Goal: Task Accomplishment & Management: Use online tool/utility

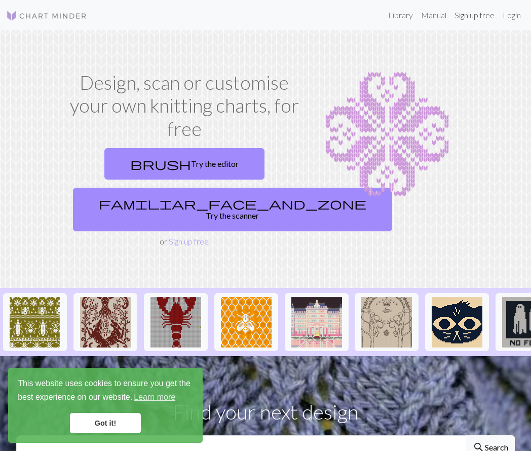
click at [467, 22] on link "Sign up free" at bounding box center [475, 15] width 48 height 20
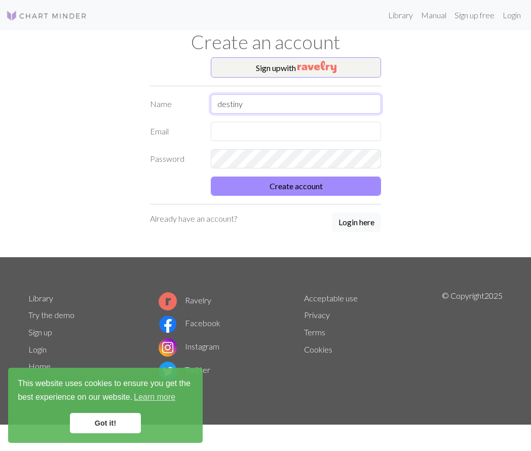
type input "destiny"
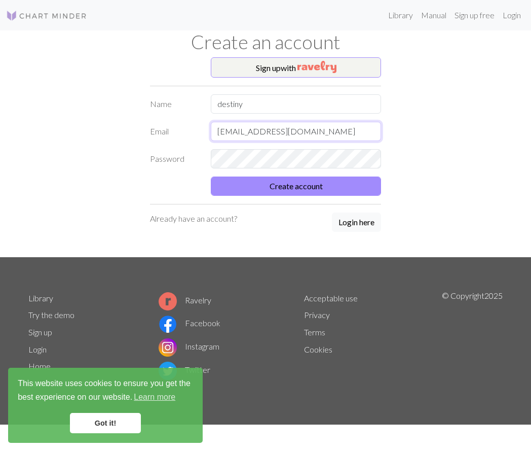
type input "[EMAIL_ADDRESS][DOMAIN_NAME]"
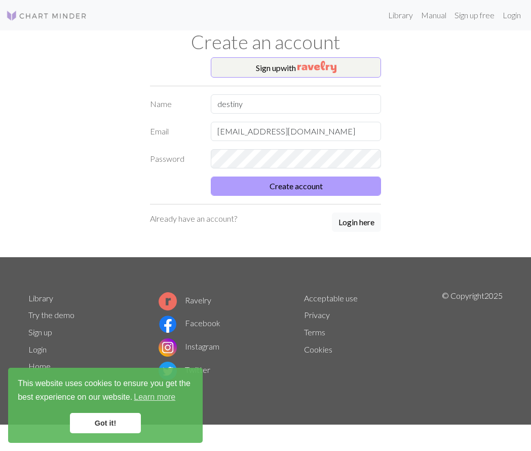
click at [324, 181] on button "Create account" at bounding box center [296, 185] width 170 height 19
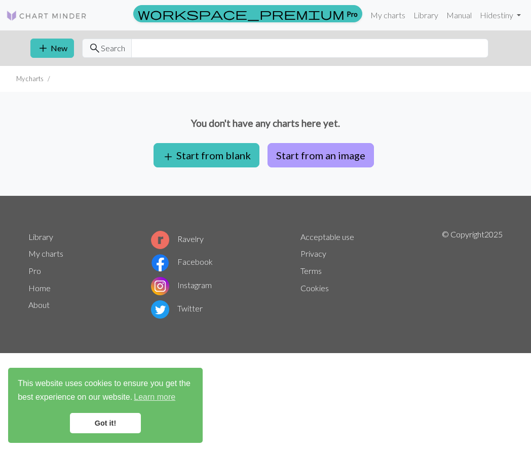
click at [316, 164] on button "Start from an image" at bounding box center [321, 155] width 106 height 24
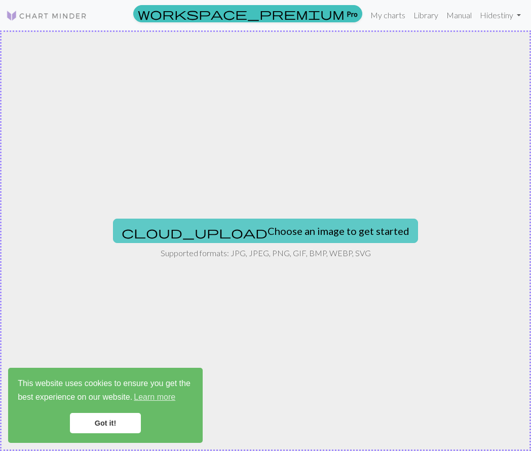
click at [271, 228] on button "cloud_upload Choose an image to get started" at bounding box center [265, 231] width 305 height 24
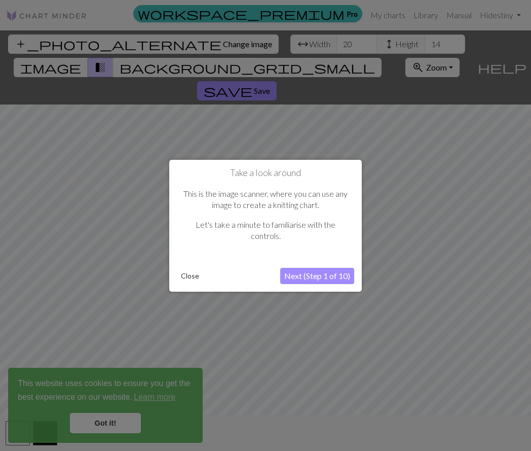
click at [340, 280] on button "Next (Step 1 of 10)" at bounding box center [317, 276] width 74 height 16
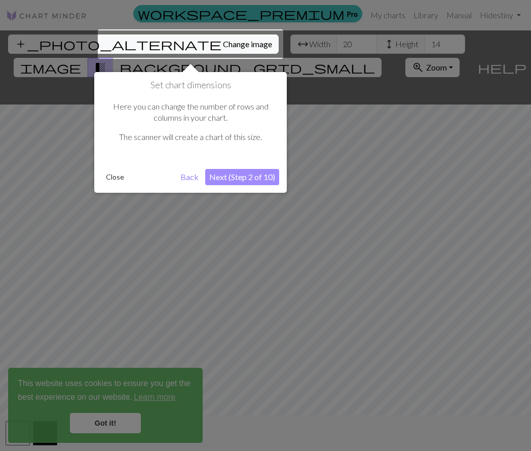
click at [115, 177] on button "Close" at bounding box center [115, 176] width 26 height 15
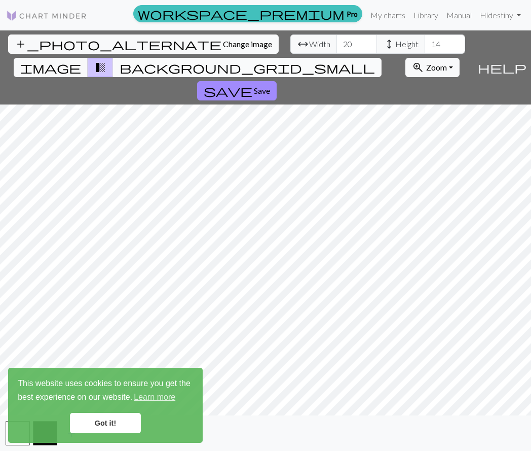
click at [352, 60] on span "background_grid_small" at bounding box center [248, 67] width 256 height 14
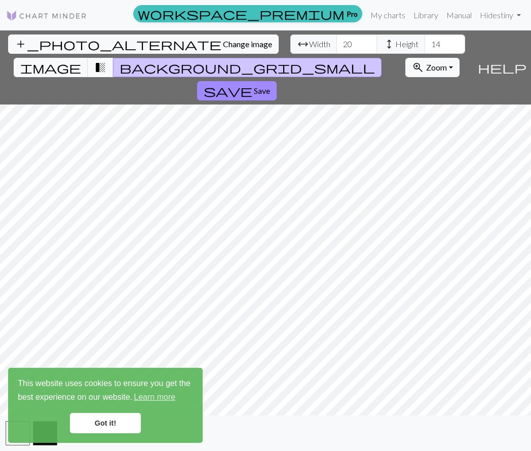
click at [352, 60] on span "background_grid_small" at bounding box center [248, 67] width 256 height 14
click at [106, 60] on span "transition_fade" at bounding box center [100, 67] width 12 height 14
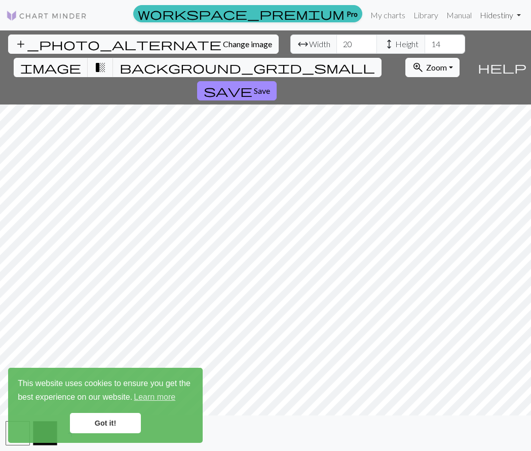
click at [493, 19] on link "Hi destiny" at bounding box center [500, 15] width 49 height 20
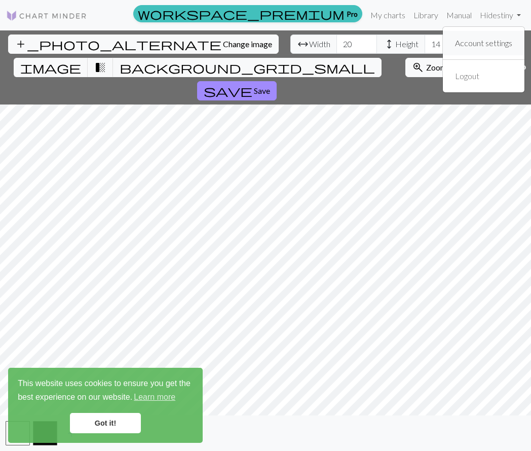
click at [484, 41] on link "Account settings" at bounding box center [483, 43] width 65 height 20
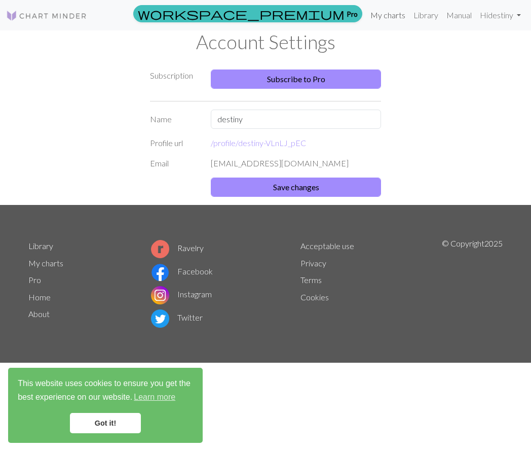
click at [376, 12] on link "My charts" at bounding box center [388, 15] width 43 height 20
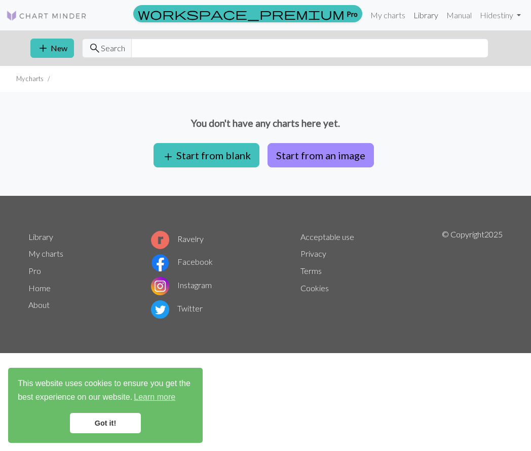
click at [414, 16] on link "Library" at bounding box center [426, 15] width 33 height 20
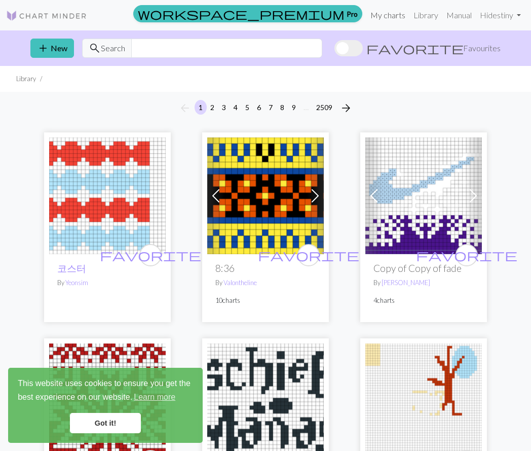
click at [396, 15] on link "My charts" at bounding box center [388, 15] width 43 height 20
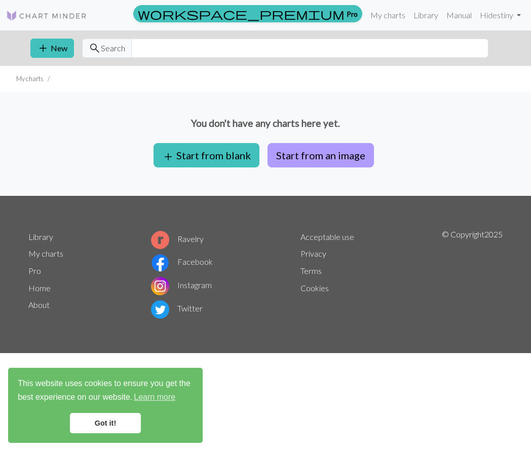
click at [287, 153] on button "Start from an image" at bounding box center [321, 155] width 106 height 24
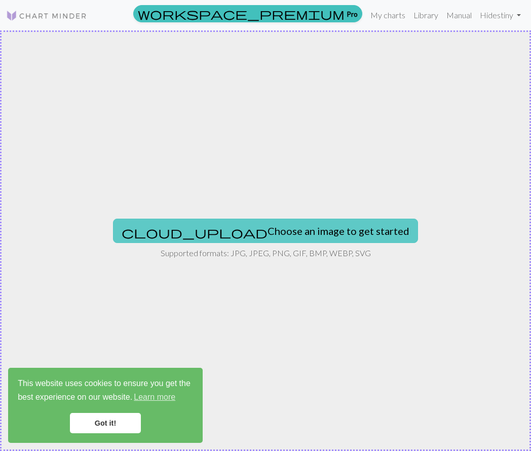
click at [235, 227] on button "cloud_upload Choose an image to get started" at bounding box center [265, 231] width 305 height 24
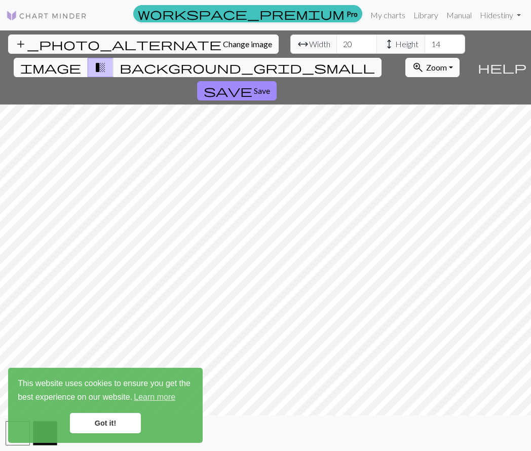
click at [106, 425] on link "Got it!" at bounding box center [105, 423] width 71 height 20
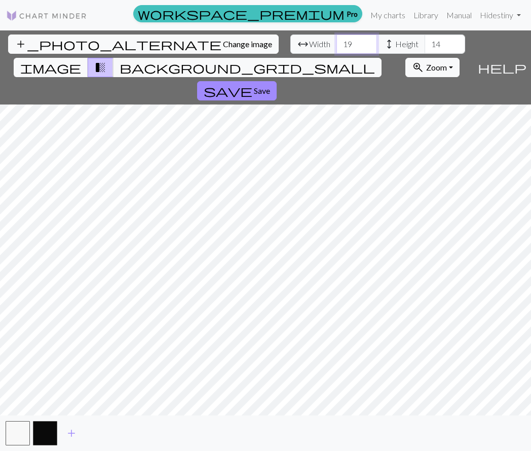
click at [337, 44] on input "19" at bounding box center [357, 43] width 41 height 19
click at [337, 44] on input "18" at bounding box center [357, 43] width 41 height 19
click at [337, 44] on input "17" at bounding box center [357, 43] width 41 height 19
click at [337, 44] on input "16" at bounding box center [357, 43] width 41 height 19
click at [337, 44] on input "15" at bounding box center [357, 43] width 41 height 19
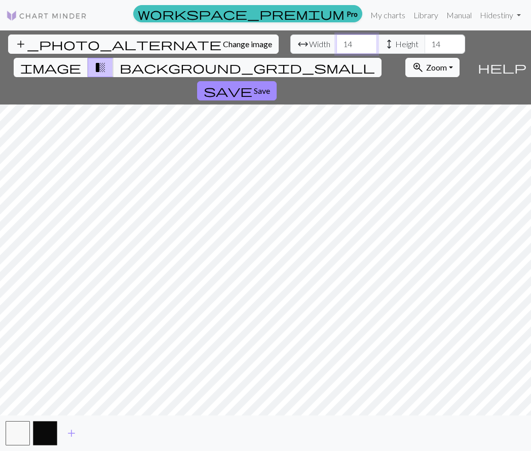
click at [337, 44] on input "14" at bounding box center [357, 43] width 41 height 19
click at [337, 44] on input "13" at bounding box center [357, 43] width 41 height 19
click at [337, 44] on input "12" at bounding box center [357, 43] width 41 height 19
click at [337, 44] on input "11" at bounding box center [357, 43] width 41 height 19
click at [337, 42] on input "34" at bounding box center [357, 43] width 41 height 19
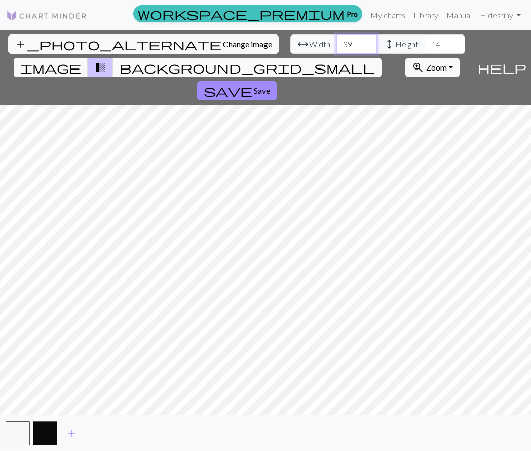
click at [337, 42] on input "39" at bounding box center [357, 43] width 41 height 19
type input "40"
click at [337, 42] on input "40" at bounding box center [357, 43] width 41 height 19
click at [425, 44] on input "14" at bounding box center [445, 43] width 41 height 19
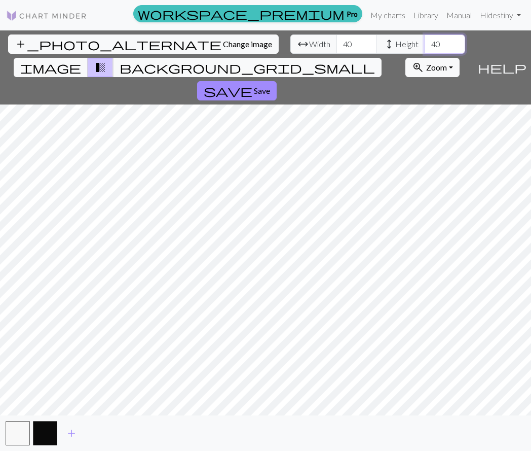
type input "40"
click at [337, 46] on input "40" at bounding box center [357, 43] width 41 height 19
click at [363, 60] on span "background_grid_small" at bounding box center [248, 67] width 256 height 14
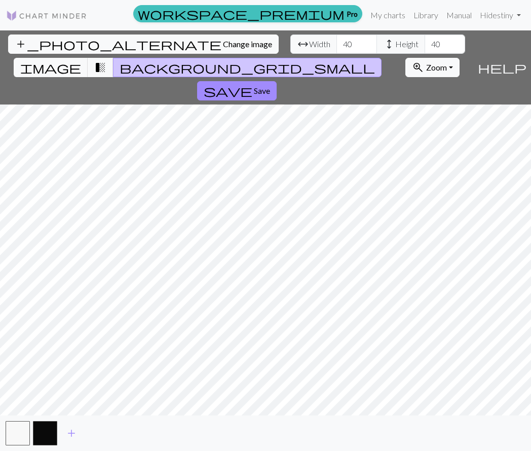
click at [349, 58] on button "background_grid_small" at bounding box center [247, 67] width 269 height 19
click at [81, 60] on span "image" at bounding box center [50, 67] width 61 height 14
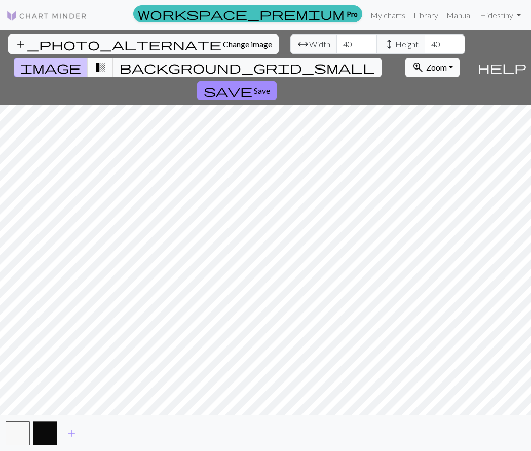
click at [106, 60] on span "transition_fade" at bounding box center [100, 67] width 12 height 14
click at [351, 58] on button "background_grid_small" at bounding box center [247, 67] width 269 height 19
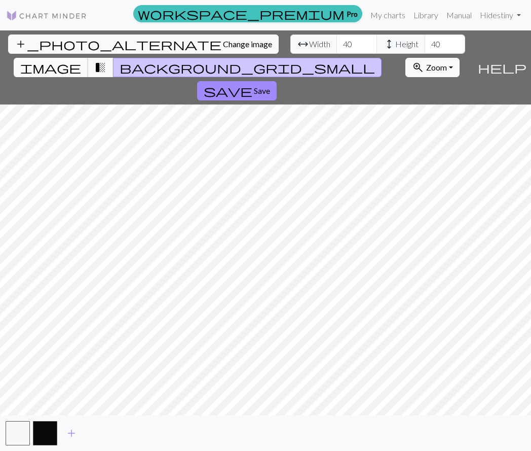
click at [81, 60] on span "image" at bounding box center [50, 67] width 61 height 14
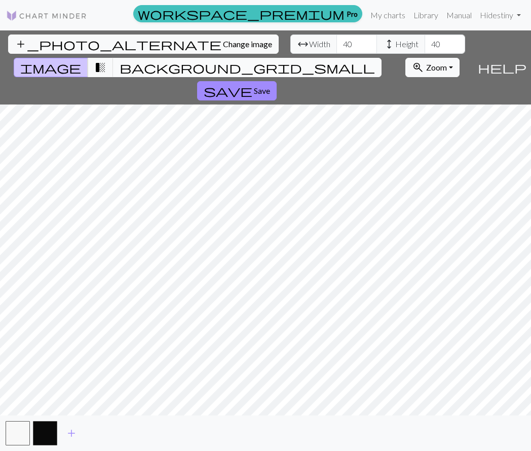
click at [359, 60] on span "background_grid_small" at bounding box center [248, 67] width 256 height 14
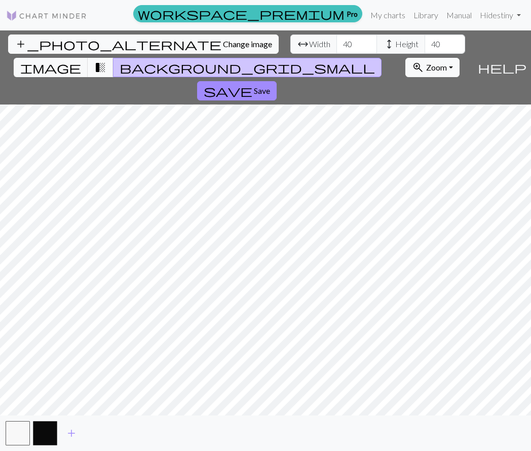
click at [106, 60] on span "transition_fade" at bounding box center [100, 67] width 12 height 14
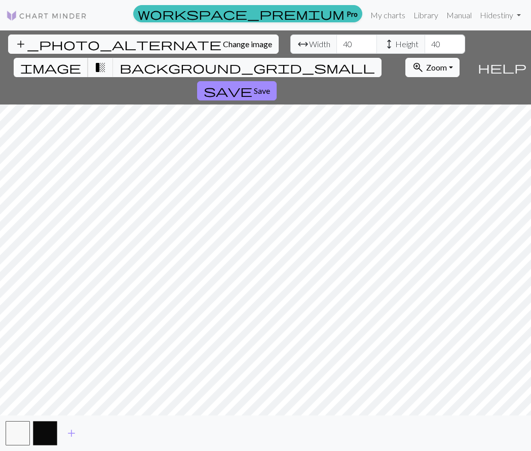
click at [88, 58] on button "image" at bounding box center [51, 67] width 75 height 19
click at [72, 438] on span "add" at bounding box center [71, 433] width 12 height 14
click at [69, 435] on button "button" at bounding box center [72, 433] width 24 height 24
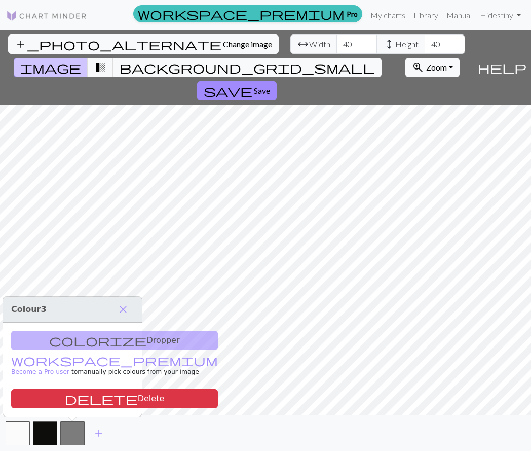
click at [112, 331] on div "colorize Dropper workspace_premium Become a Pro user to manually pick colours f…" at bounding box center [72, 370] width 139 height 94
click at [127, 304] on span "close" at bounding box center [123, 309] width 12 height 14
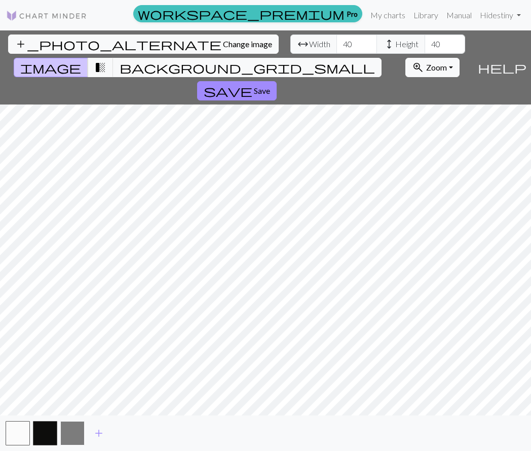
click at [72, 427] on button "button" at bounding box center [72, 433] width 24 height 24
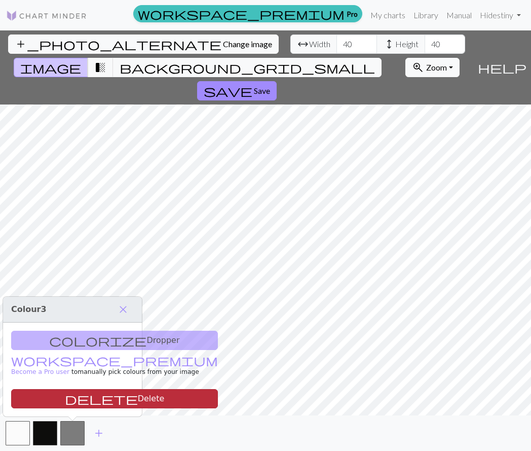
click at [78, 403] on button "delete Delete" at bounding box center [114, 398] width 207 height 19
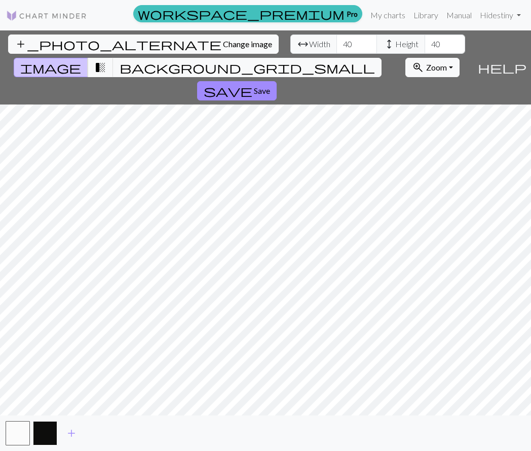
click at [42, 435] on button "button" at bounding box center [45, 433] width 24 height 24
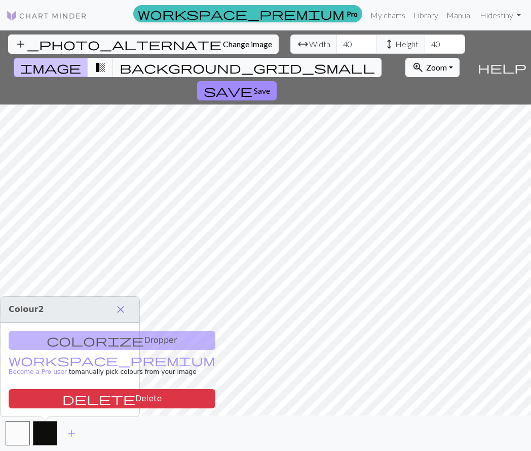
click at [120, 306] on span "close" at bounding box center [121, 309] width 12 height 14
